Goal: Complete application form

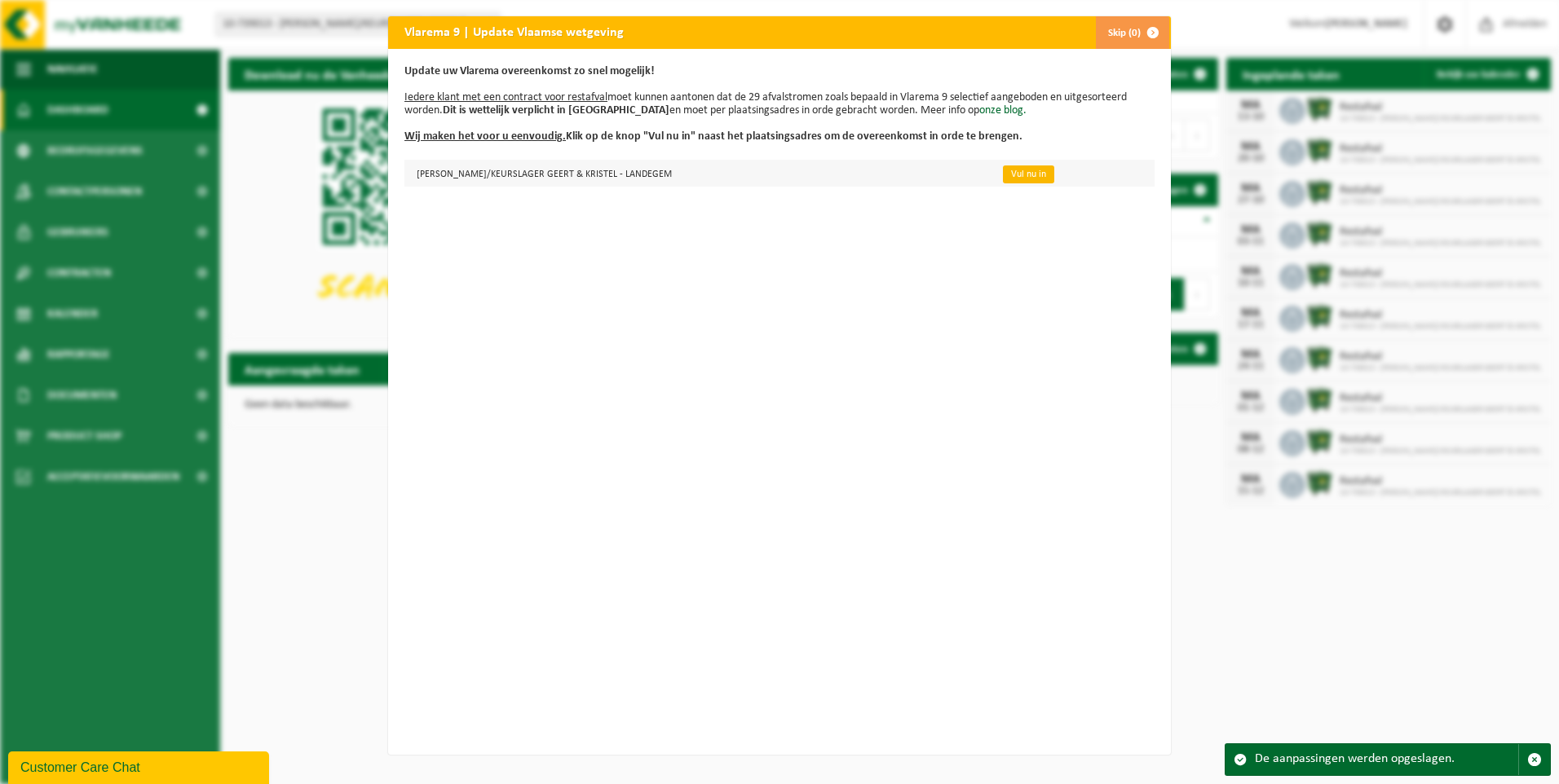
click at [1003, 175] on link "Vul nu in" at bounding box center [1029, 174] width 52 height 18
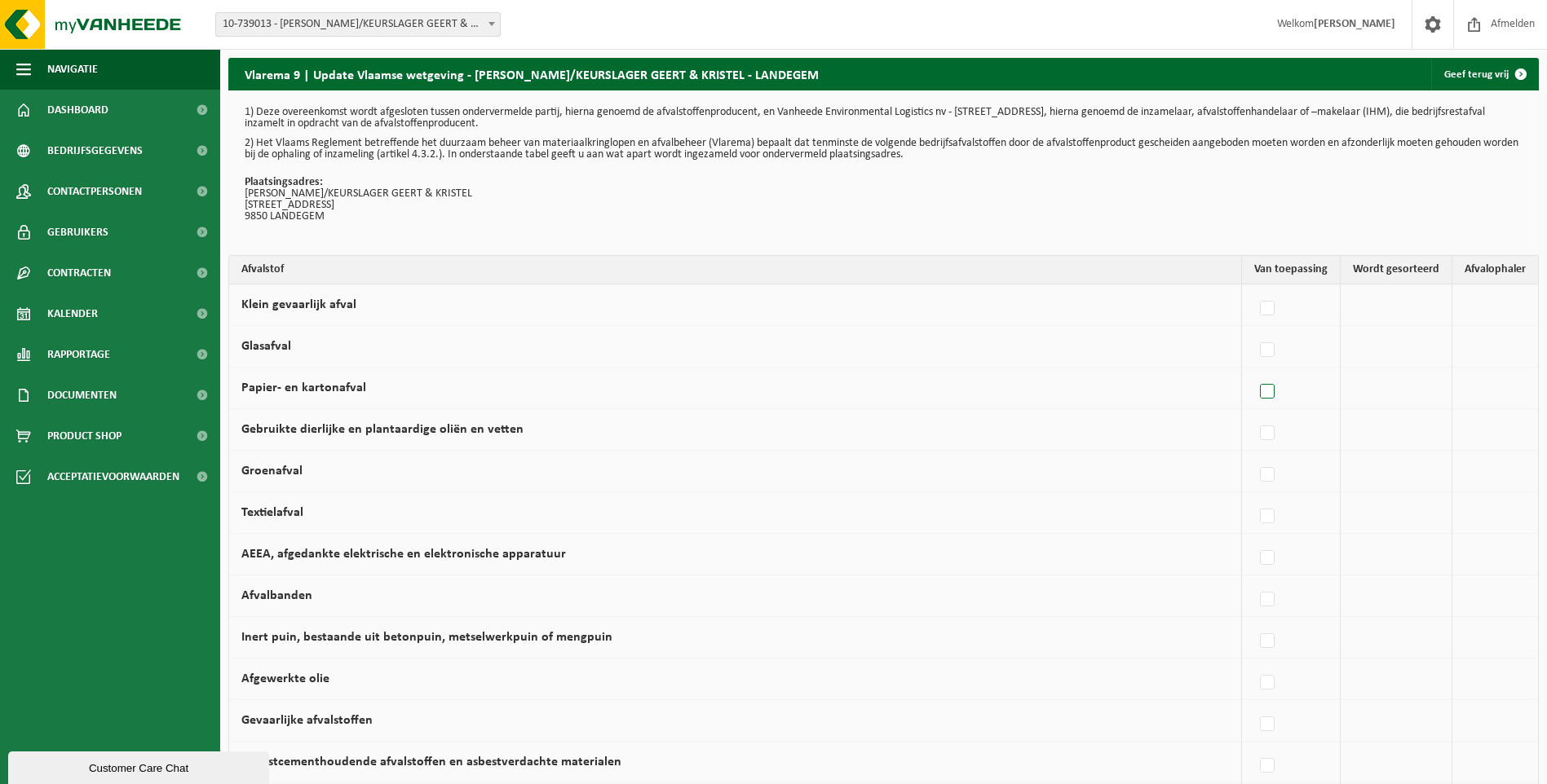
click at [1272, 388] on label at bounding box center [1268, 392] width 23 height 25
click at [1254, 372] on input "Papier- en kartonafval" at bounding box center [1253, 371] width 1 height 1
checkbox input "true"
click at [1490, 385] on span at bounding box center [1492, 388] width 16 height 21
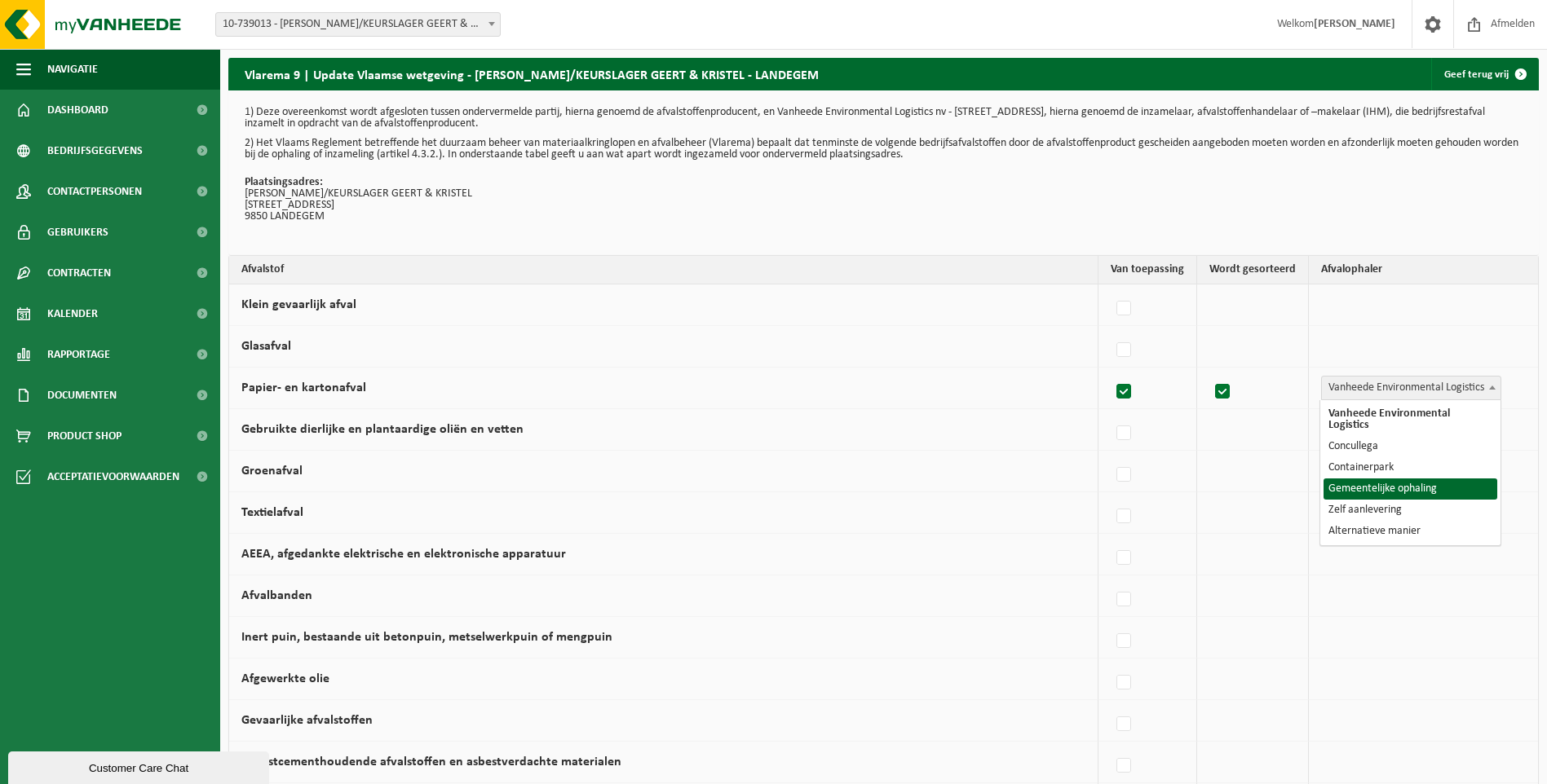
select select "Gemeentelijke ophaling"
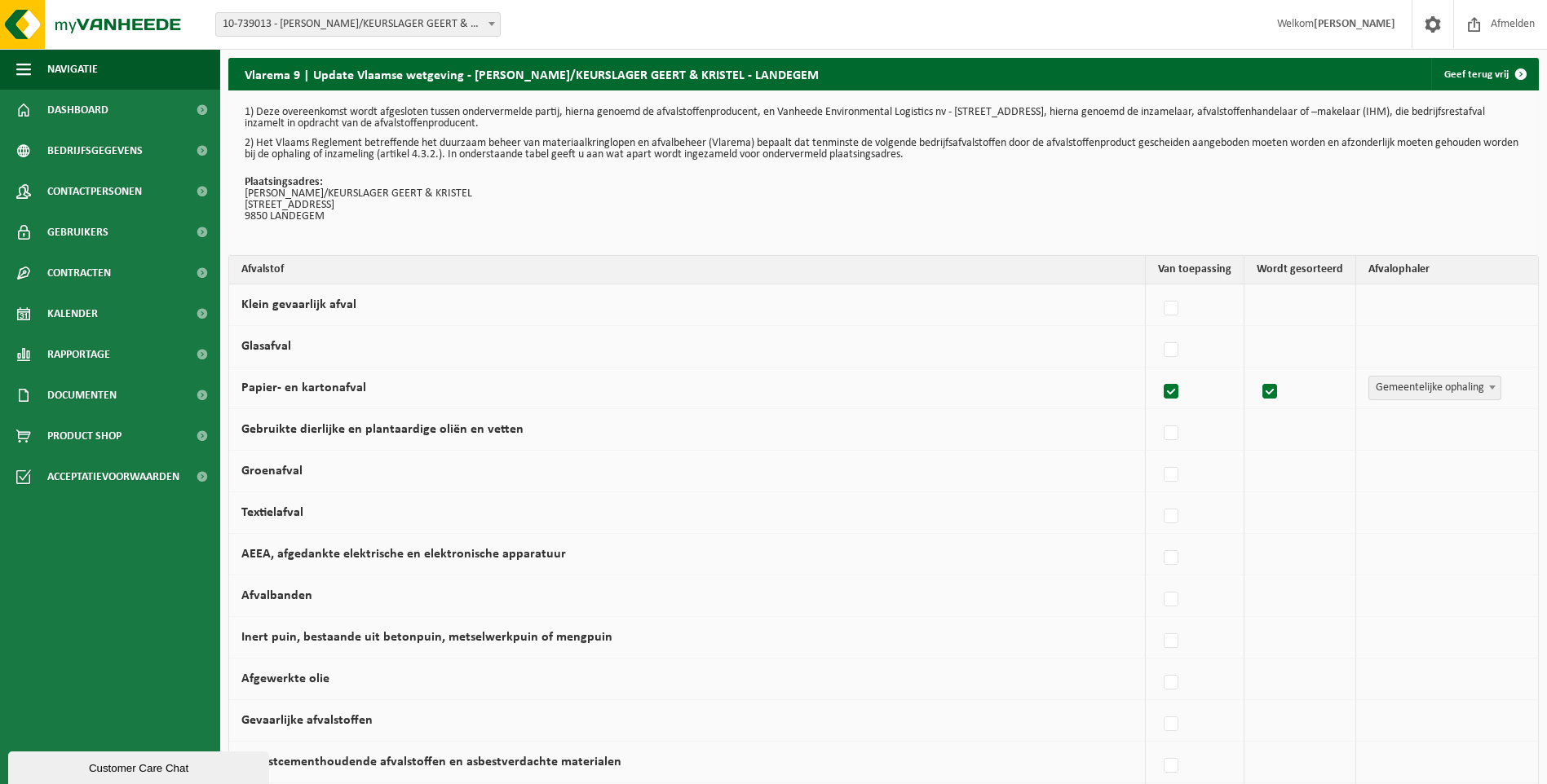
drag, startPoint x: 1177, startPoint y: 349, endPoint x: 1192, endPoint y: 350, distance: 15.0
click at [1183, 349] on label at bounding box center [1172, 351] width 23 height 25
click at [1158, 330] on input "Glasafval" at bounding box center [1157, 329] width 1 height 1
checkbox input "true"
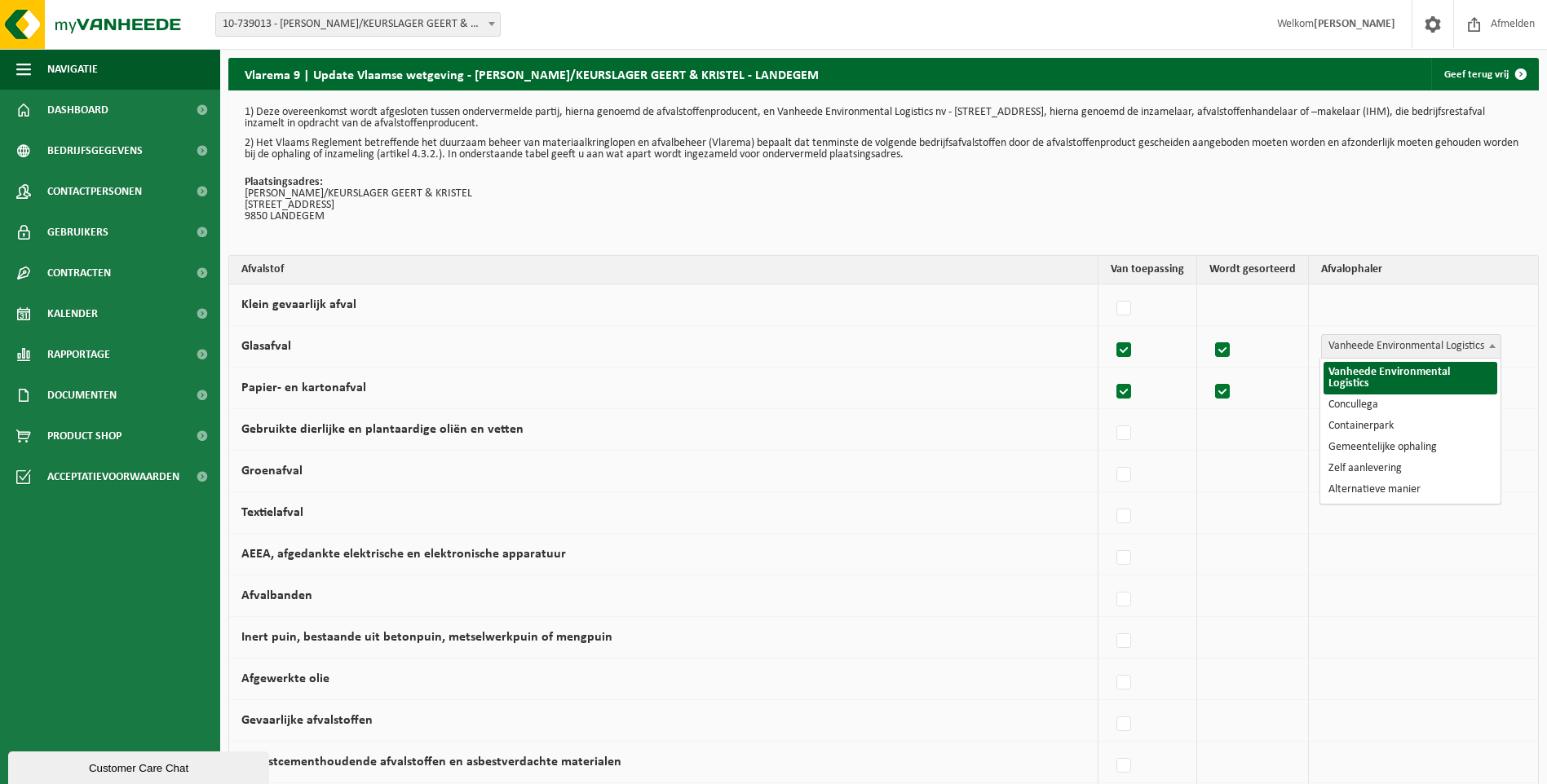
click at [1489, 348] on b at bounding box center [1491, 346] width 6 height 4
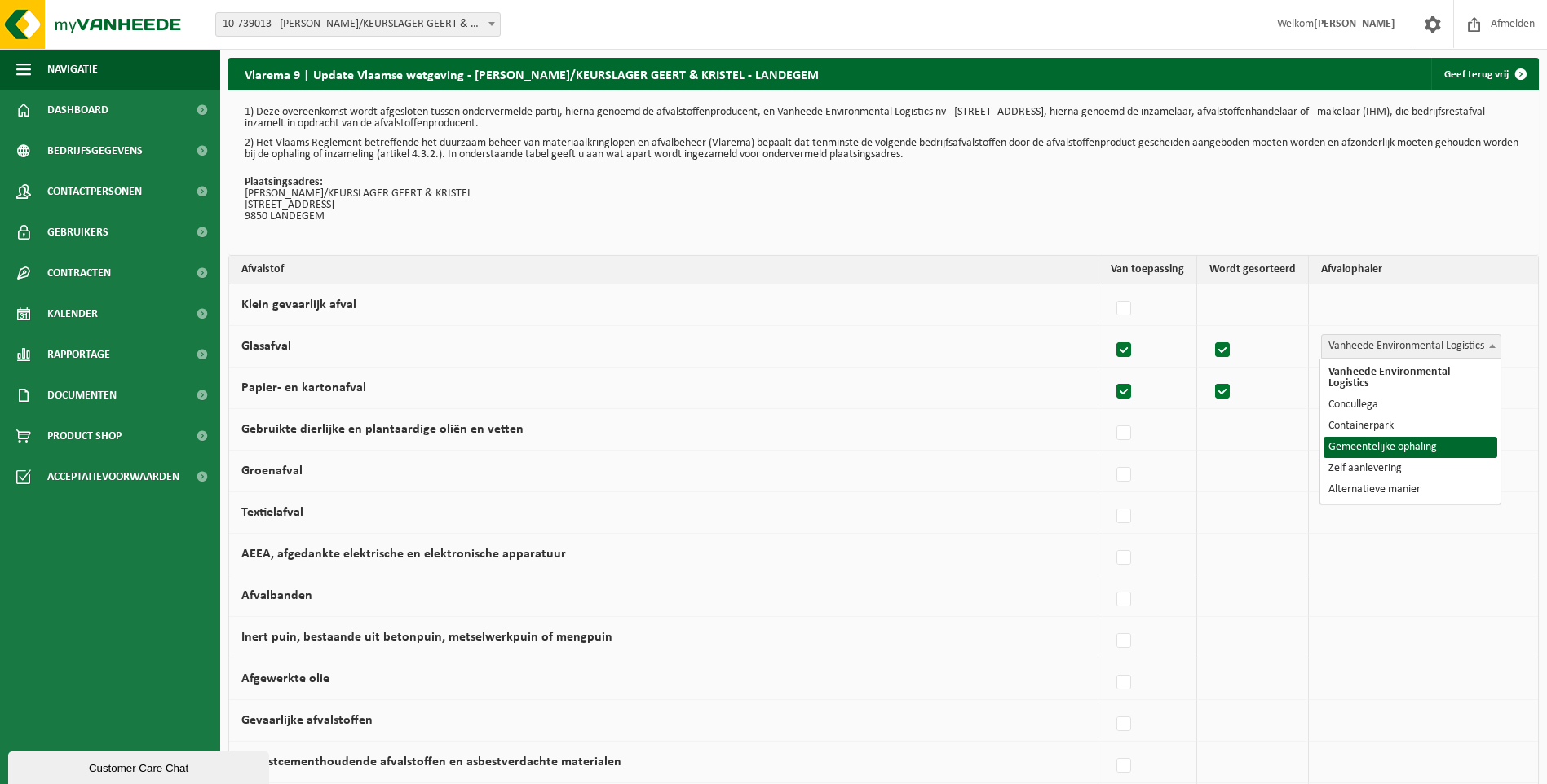
select select "Gemeentelijke ophaling"
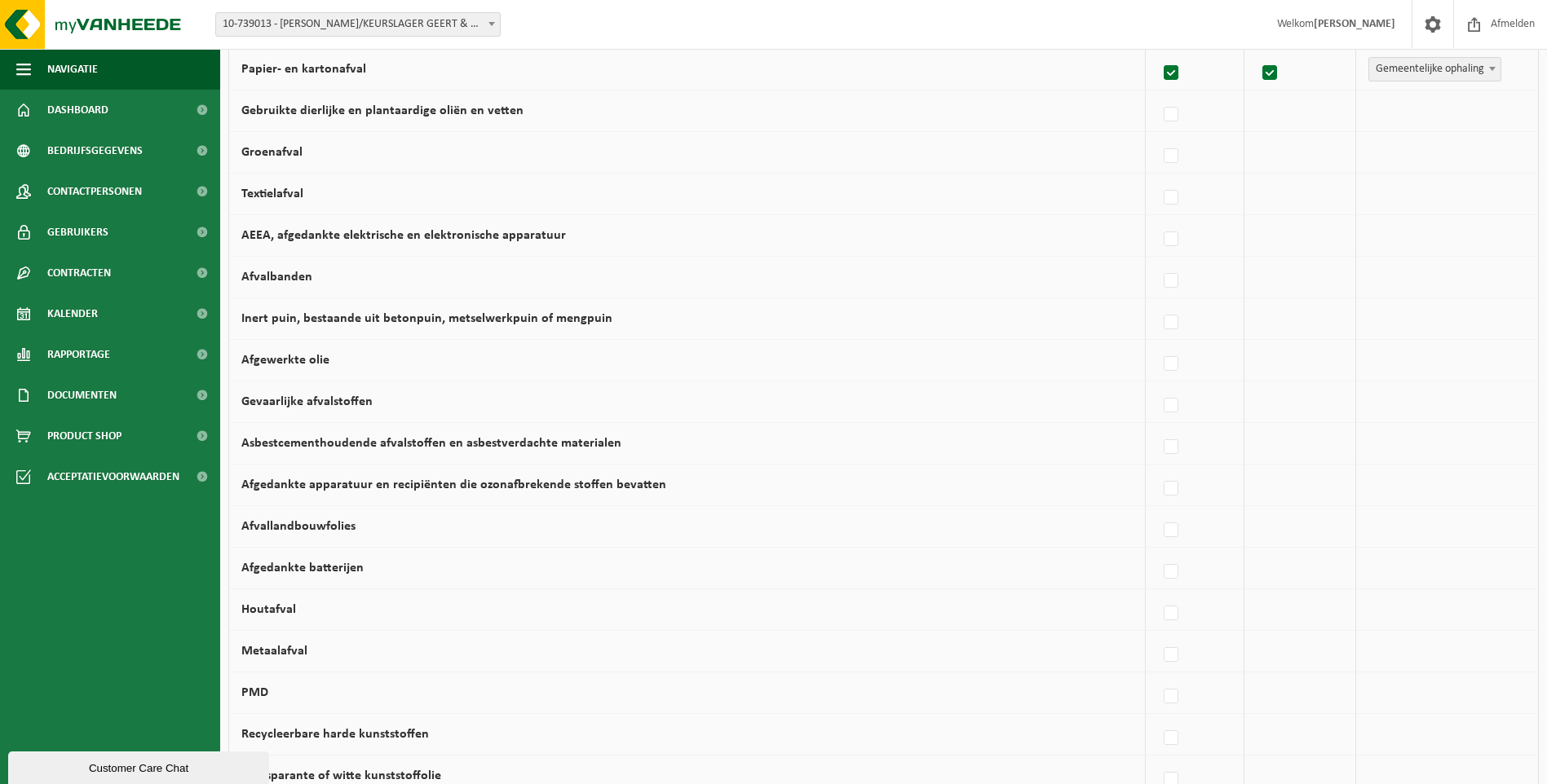
scroll to position [326, 0]
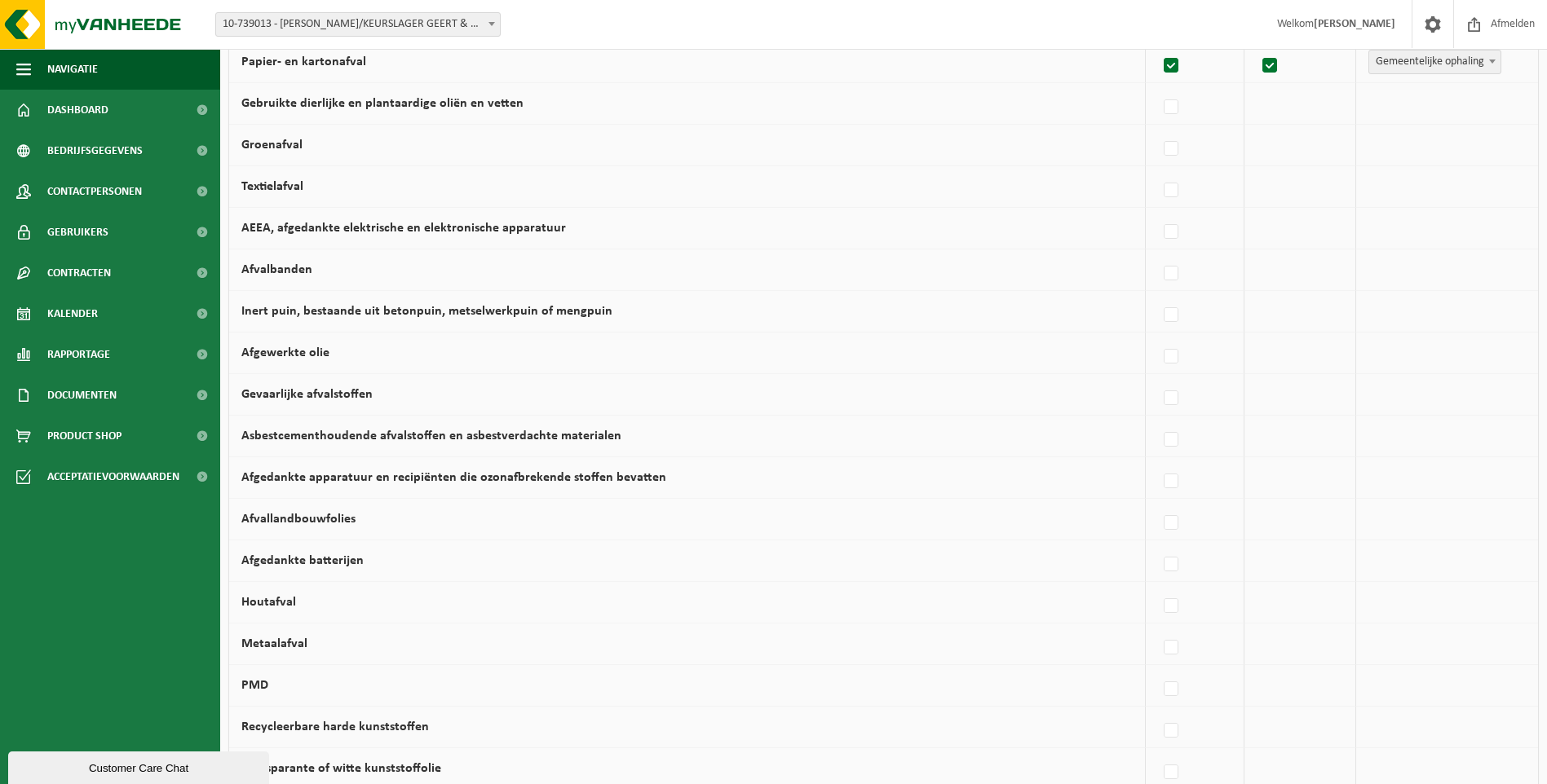
click at [267, 683] on label "PMD" at bounding box center [254, 685] width 27 height 13
click at [1157, 669] on input "PMD" at bounding box center [1157, 668] width 1 height 1
checkbox input "true"
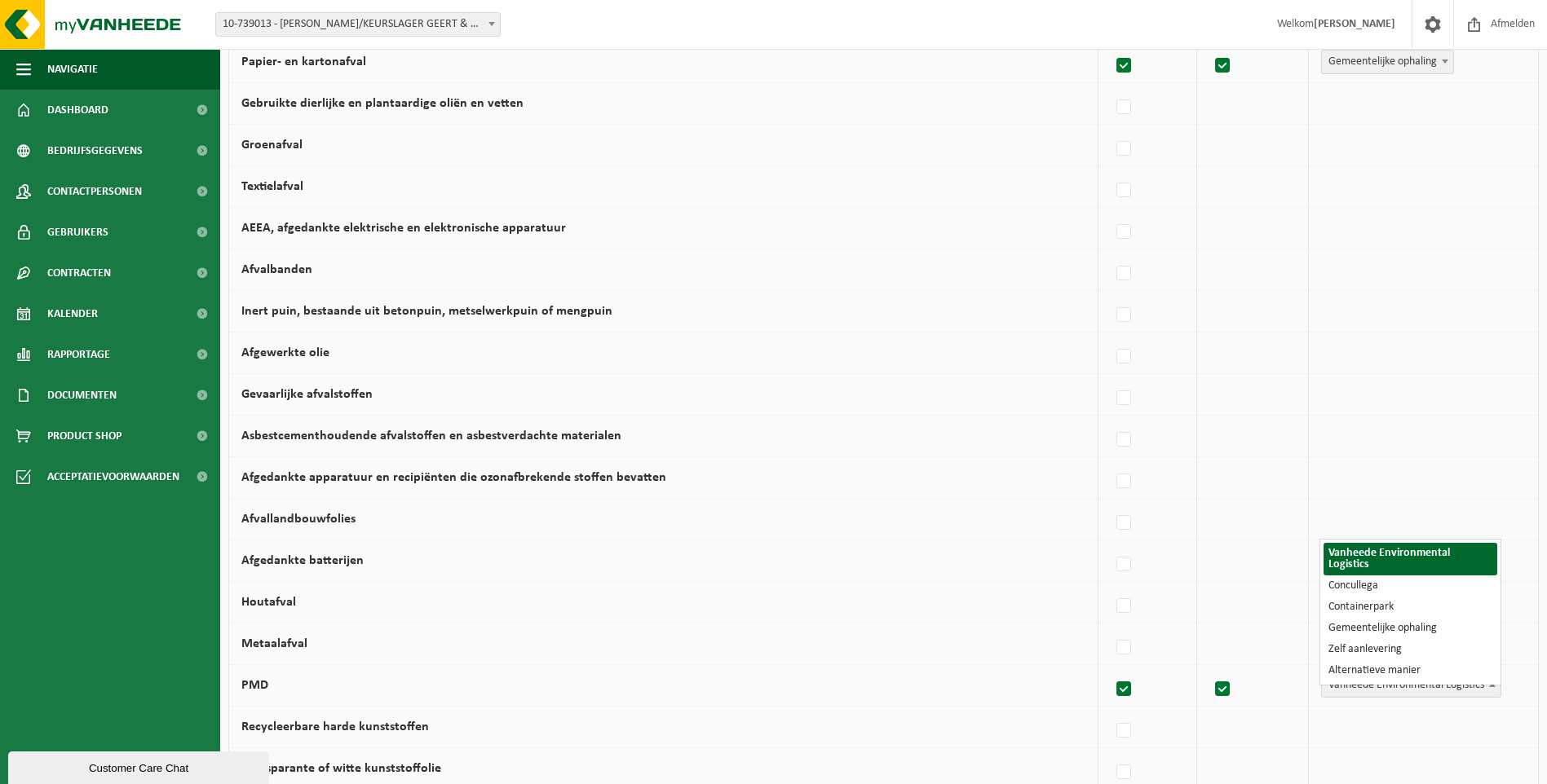
click at [1488, 683] on span at bounding box center [1492, 684] width 16 height 21
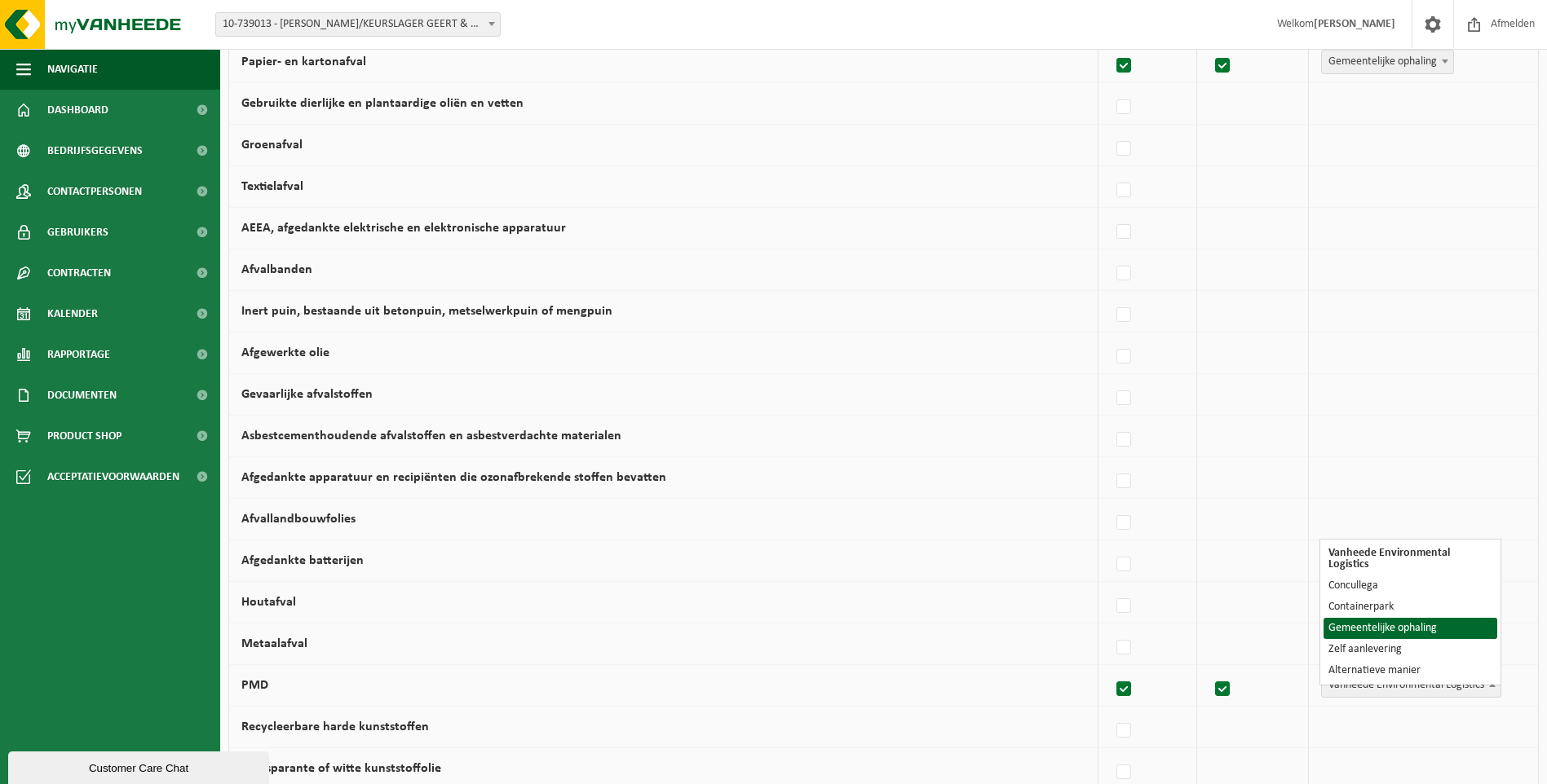
select select "Gemeentelijke ophaling"
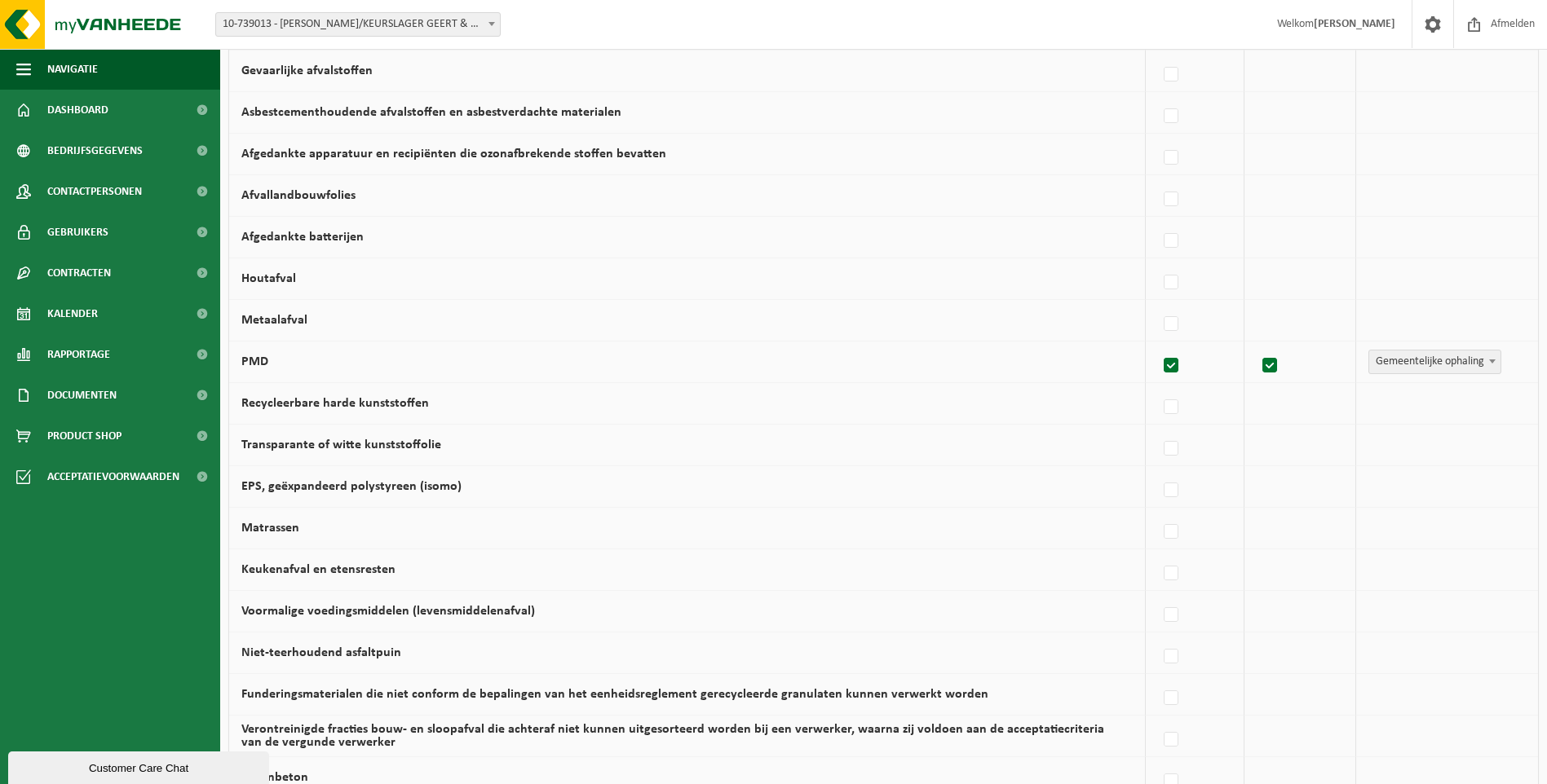
scroll to position [652, 0]
click at [373, 572] on label "Keukenafval en etensresten" at bounding box center [317, 567] width 154 height 13
click at [1157, 551] on input "Keukenafval en etensresten" at bounding box center [1157, 550] width 1 height 1
checkbox input "true"
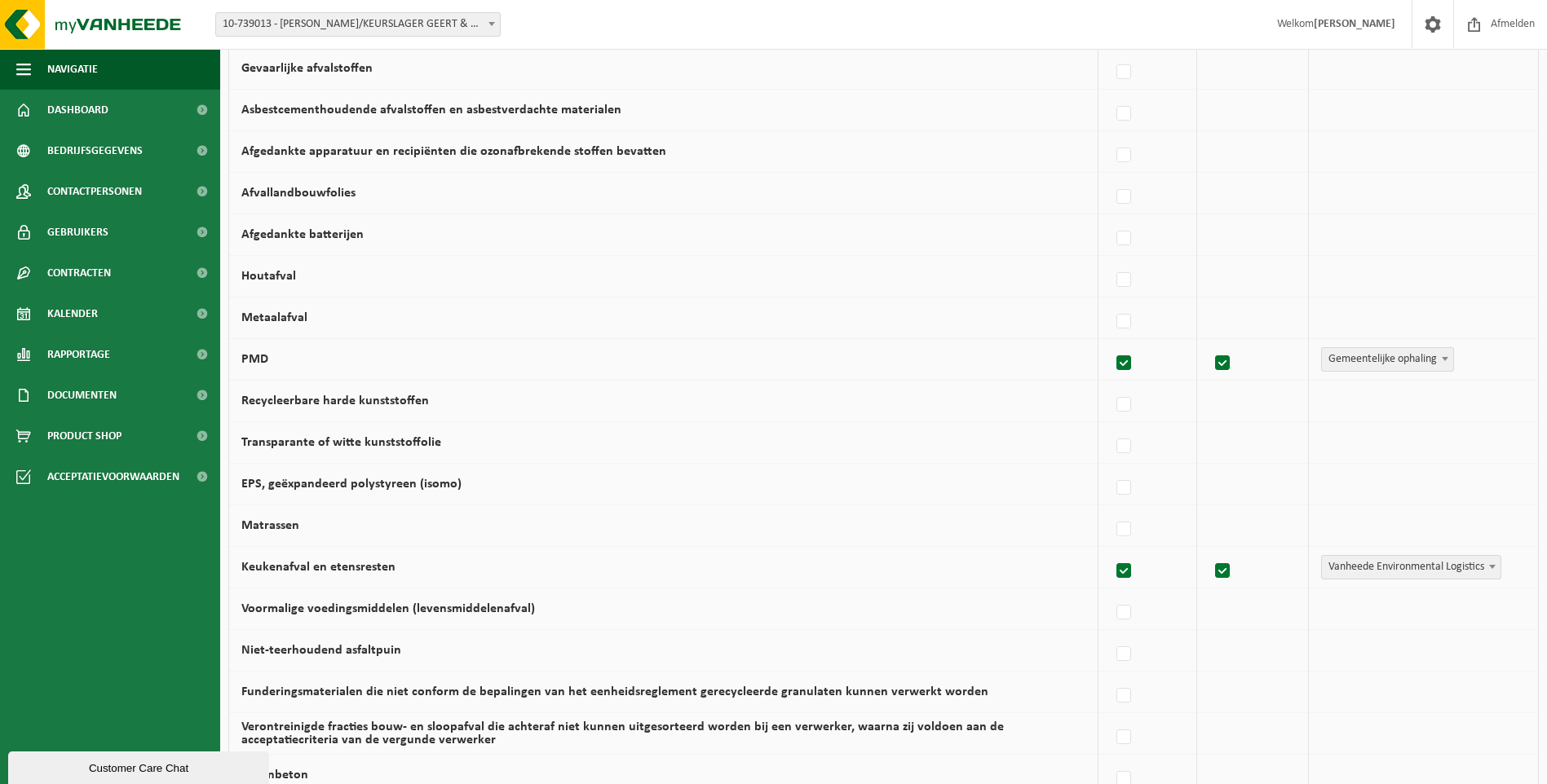
click at [1490, 564] on span at bounding box center [1492, 566] width 16 height 21
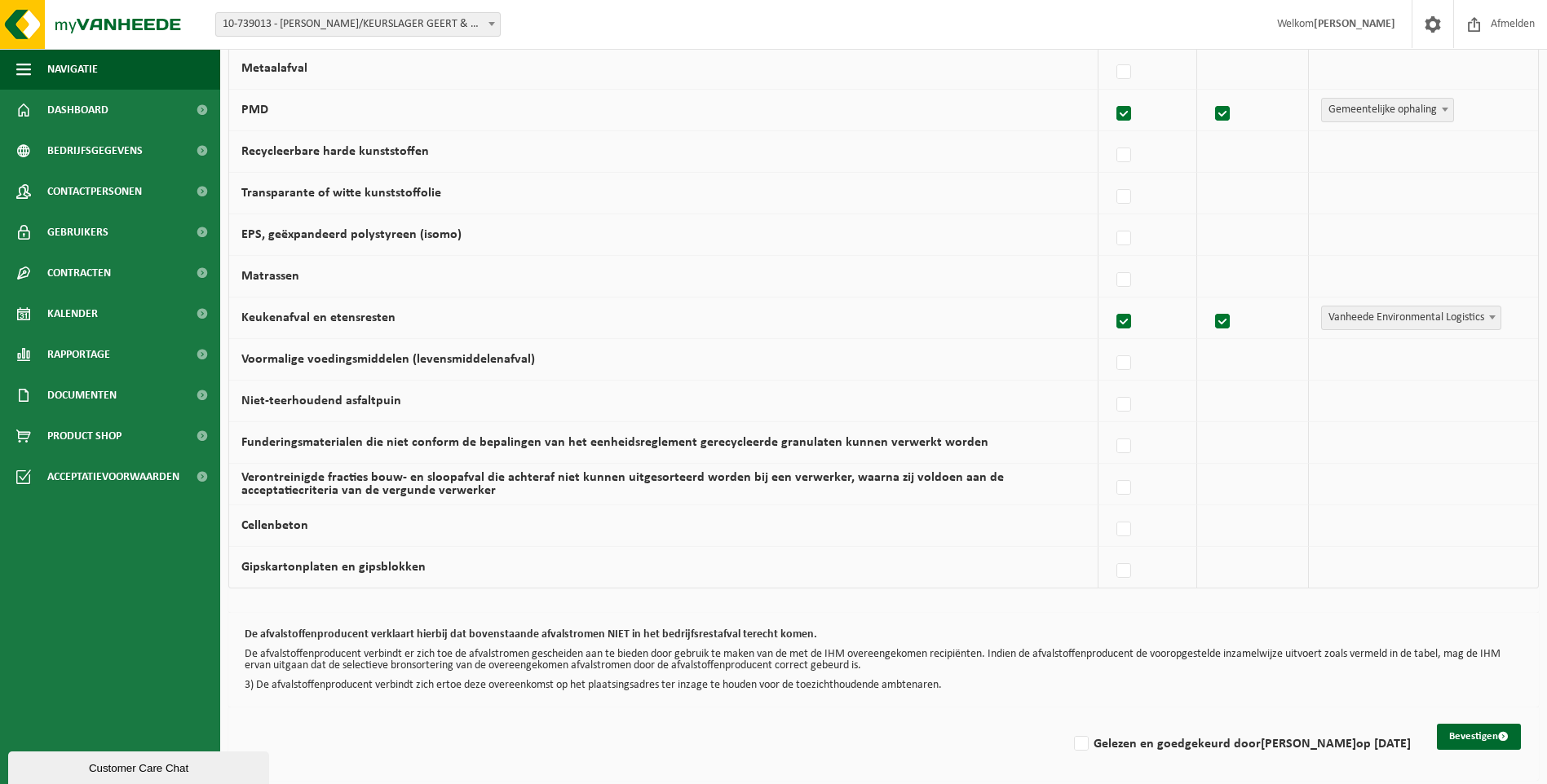
scroll to position [907, 0]
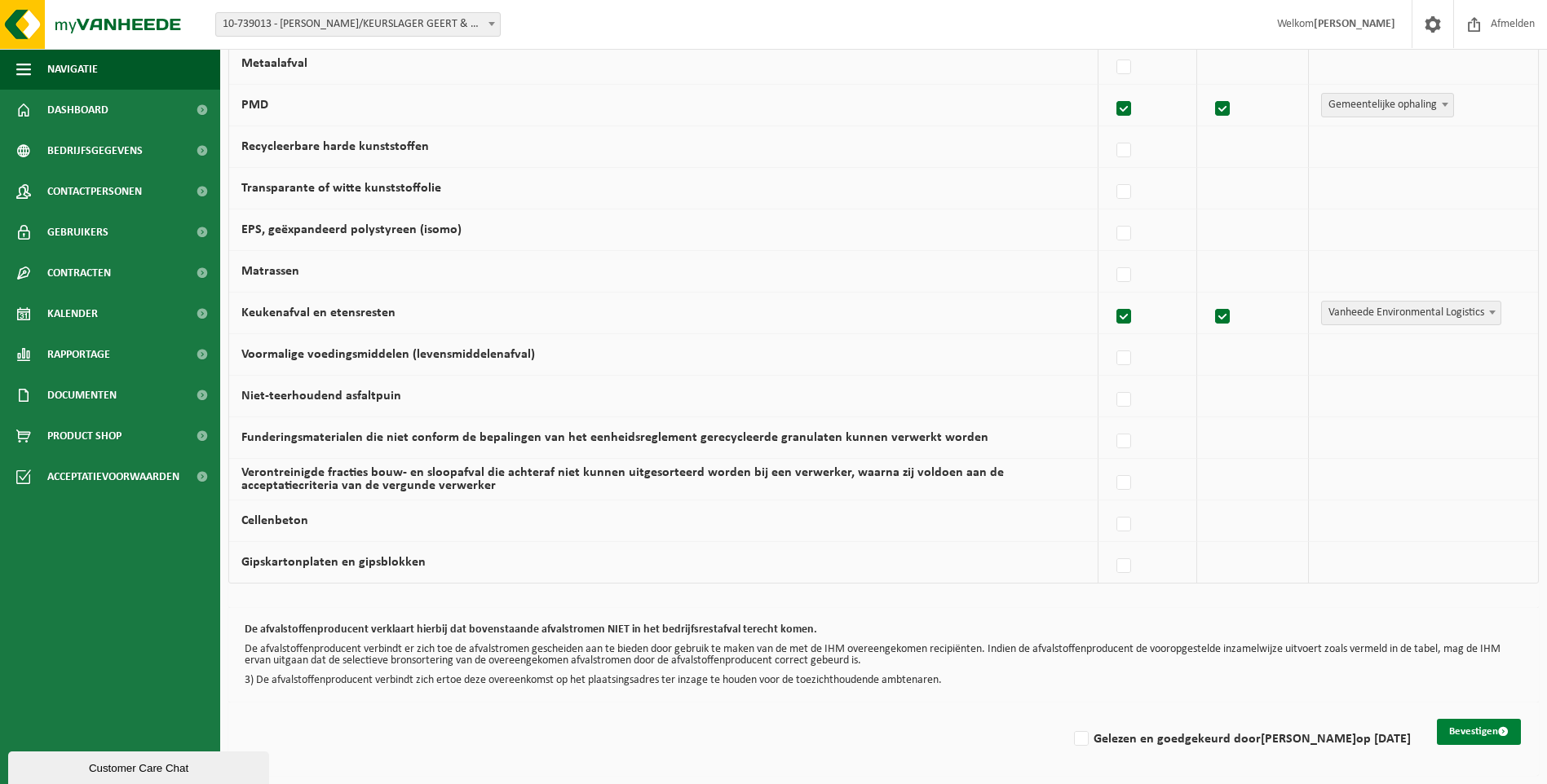
click at [1484, 727] on button "Bevestigen" at bounding box center [1479, 732] width 84 height 26
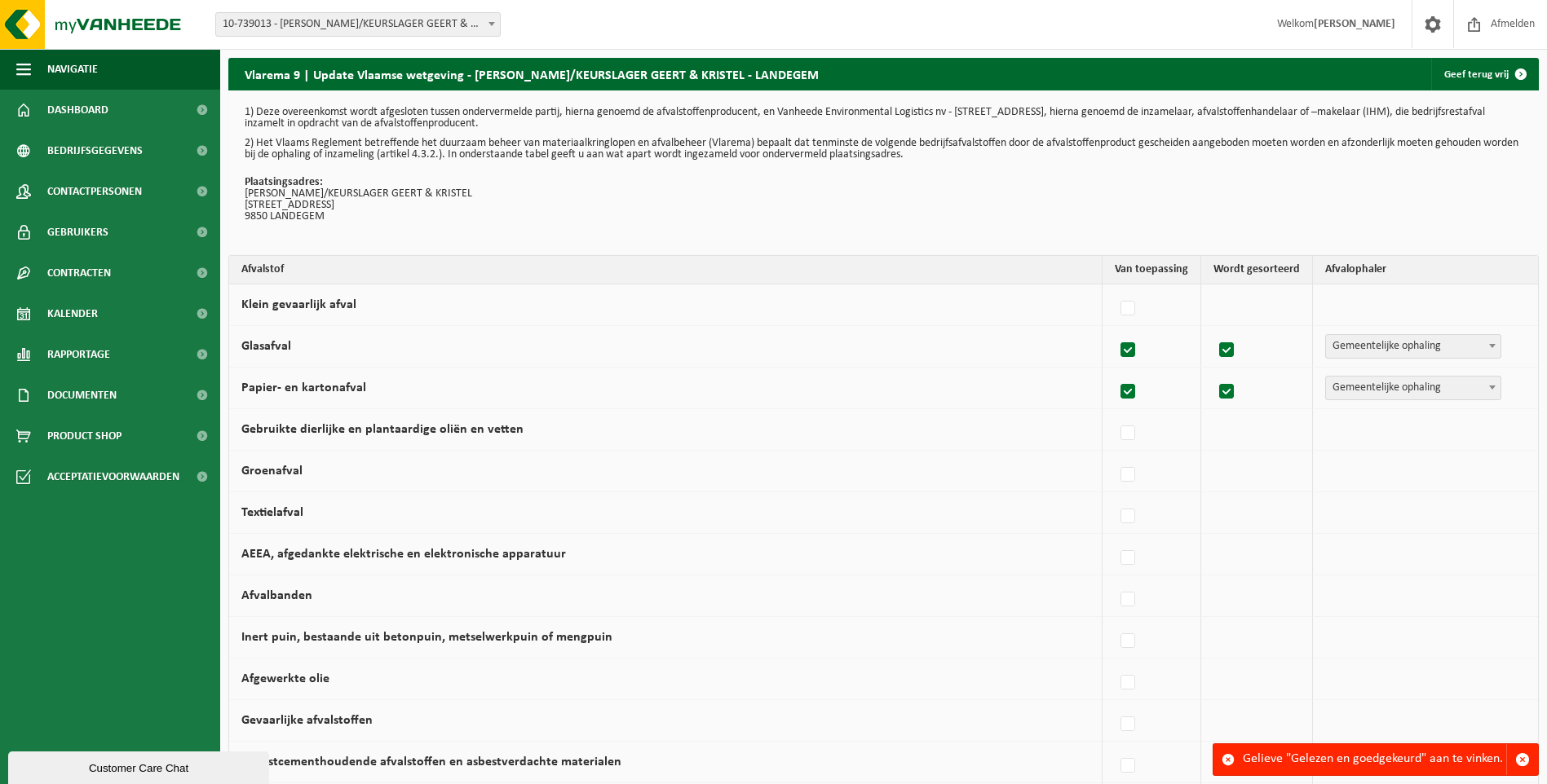
click at [1377, 763] on div "Gelieve "Gelezen en goedgekeurd" aan te vinken." at bounding box center [1375, 759] width 263 height 31
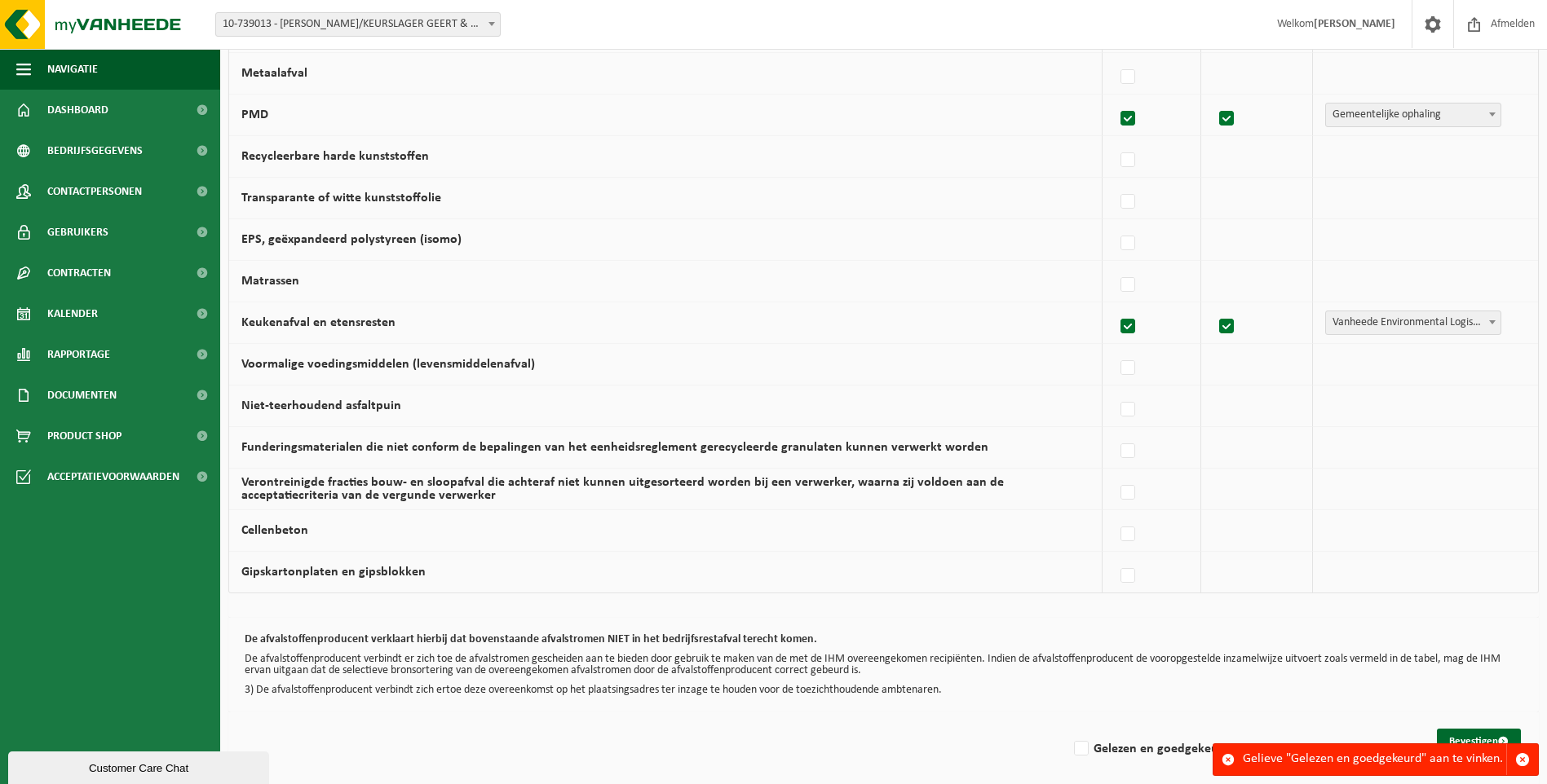
scroll to position [907, 0]
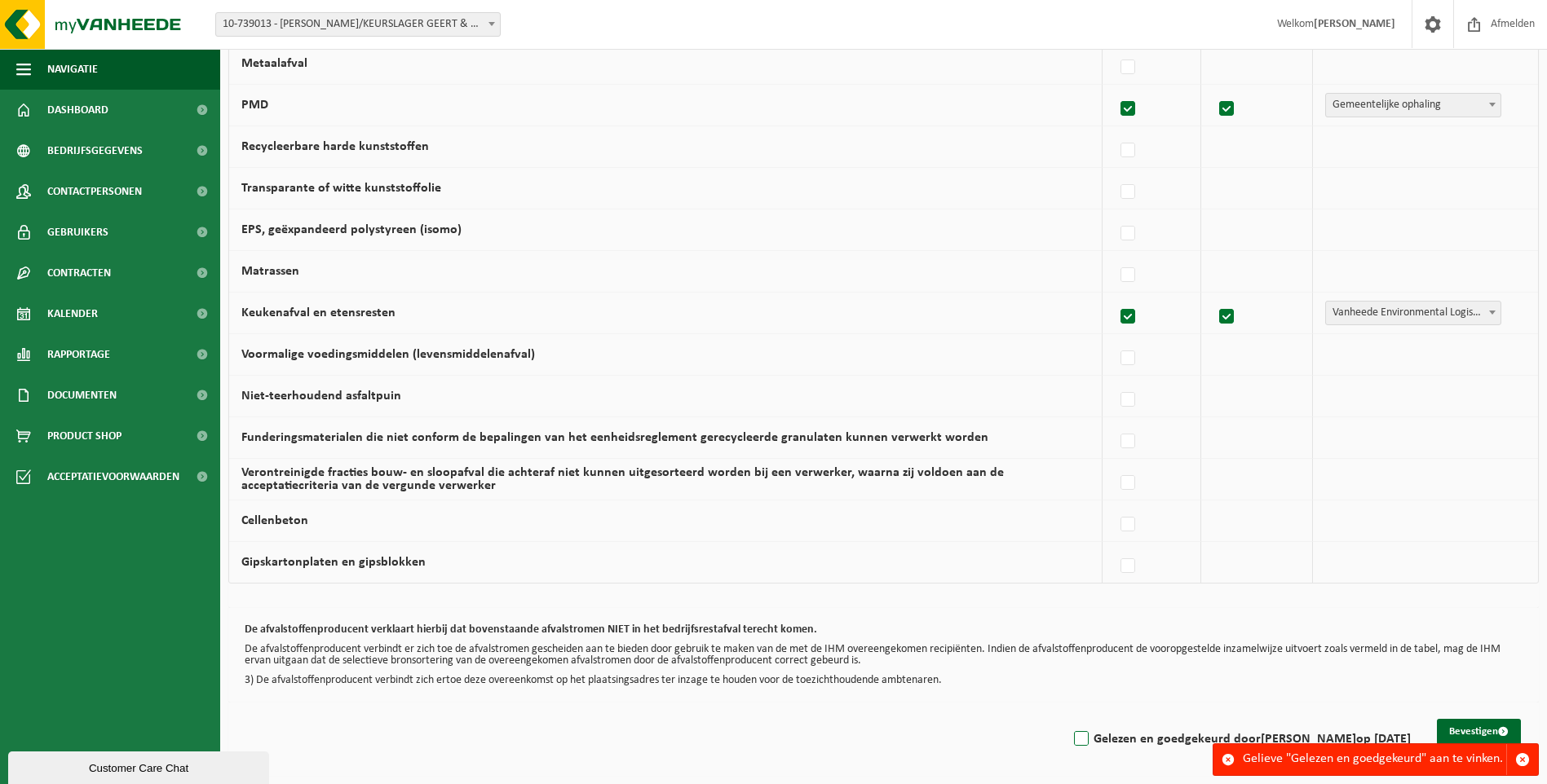
click at [1076, 732] on label "Gelezen en goedgekeurd door GEERT DOBBELAERE op 07/10/25" at bounding box center [1240, 740] width 340 height 25
drag, startPoint x: 1076, startPoint y: 732, endPoint x: 1049, endPoint y: 736, distance: 27.3
click at [1070, 736] on label "Gelezen en goedgekeurd door GEERT DOBBELAERE op 07/10/25" at bounding box center [1240, 740] width 340 height 25
click at [1067, 719] on input "Gelezen en goedgekeurd door GEERT DOBBELAERE op 07/10/25" at bounding box center [1067, 718] width 1 height 1
checkbox input "true"
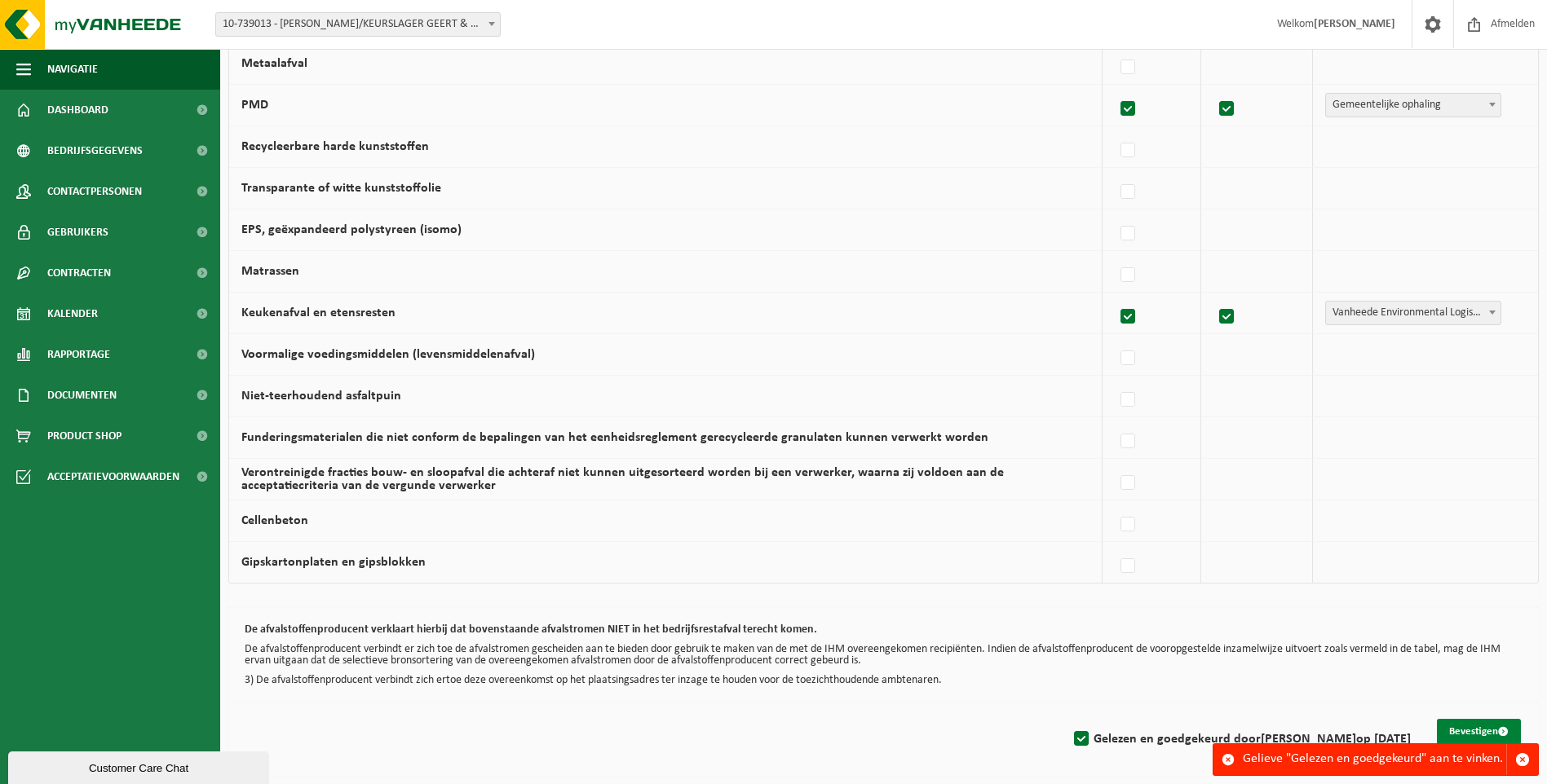
click at [1465, 731] on button "Bevestigen" at bounding box center [1479, 732] width 84 height 26
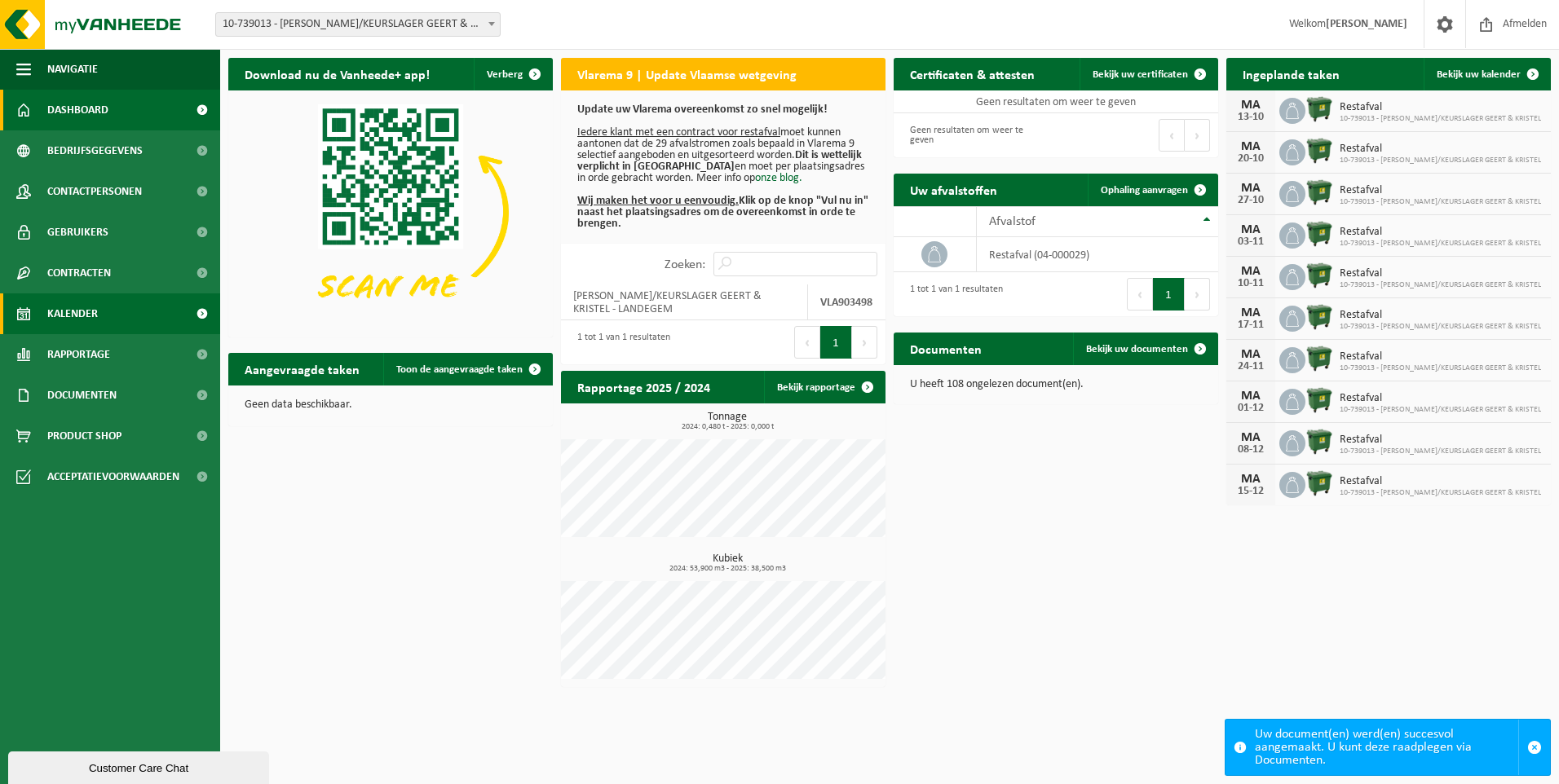
click at [84, 312] on span "Kalender" at bounding box center [72, 314] width 51 height 41
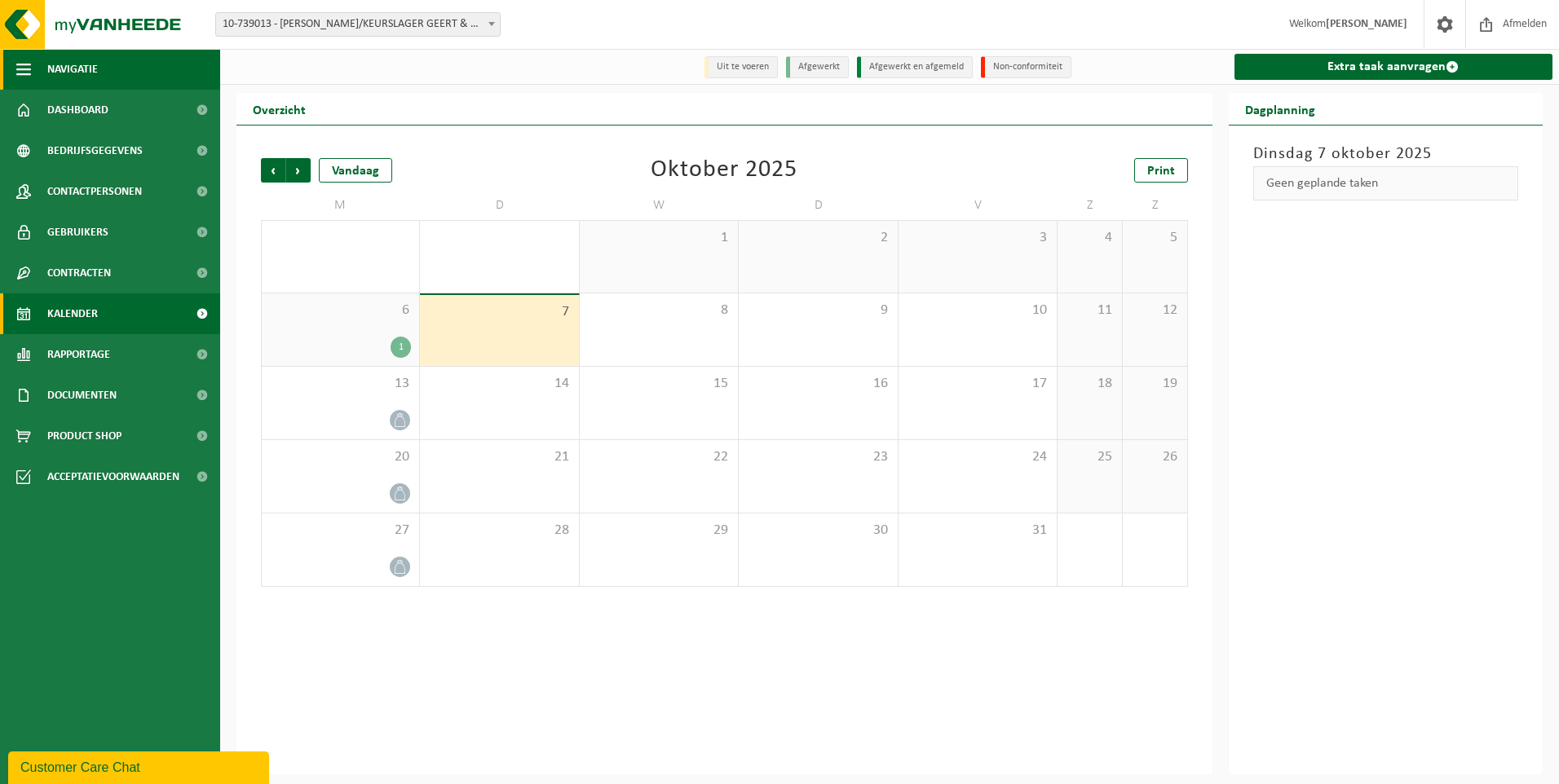
click at [55, 68] on span "Navigatie" at bounding box center [72, 69] width 51 height 41
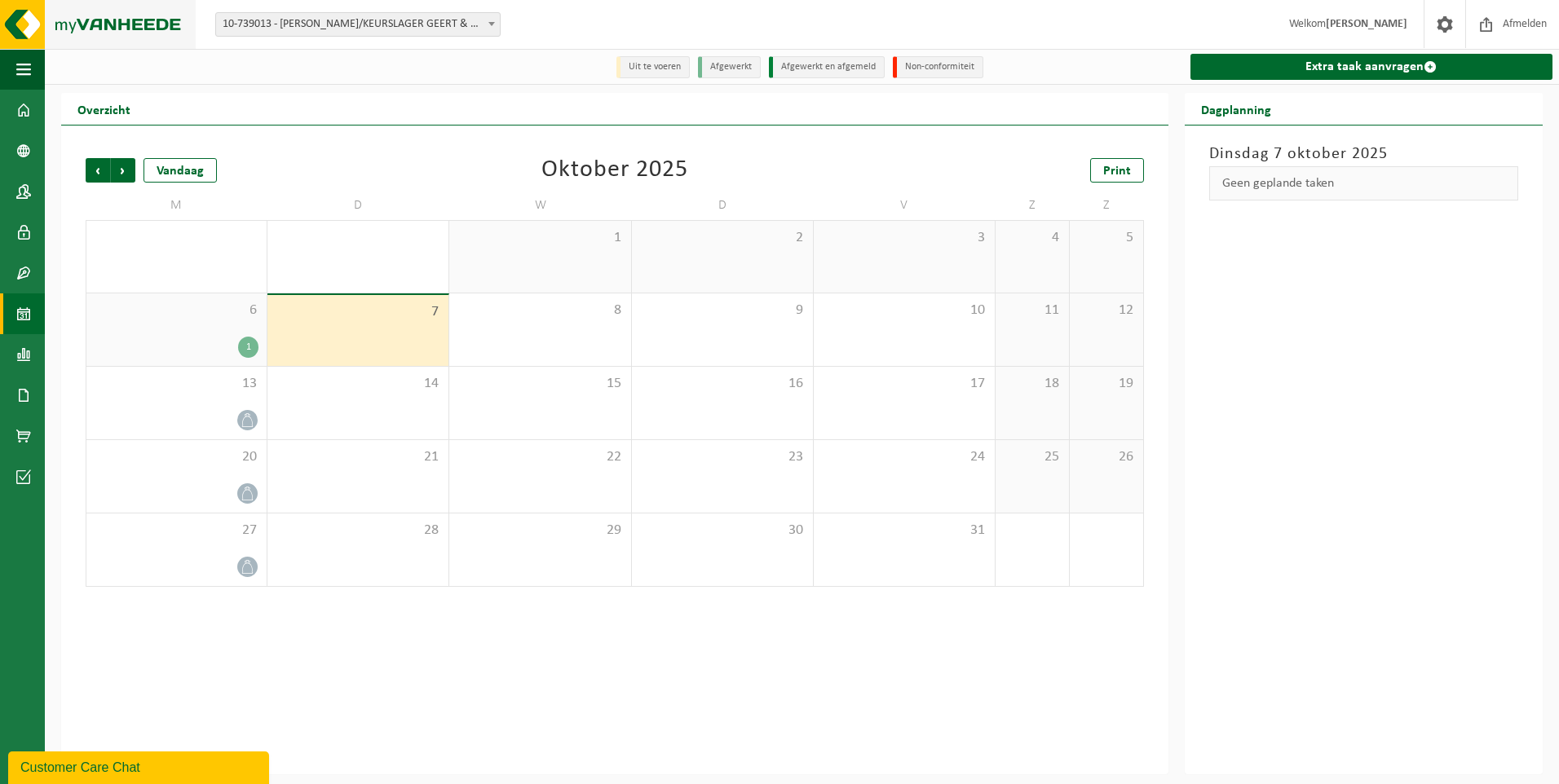
click at [111, 20] on img at bounding box center [98, 24] width 196 height 49
